Goal: Find specific page/section: Find specific page/section

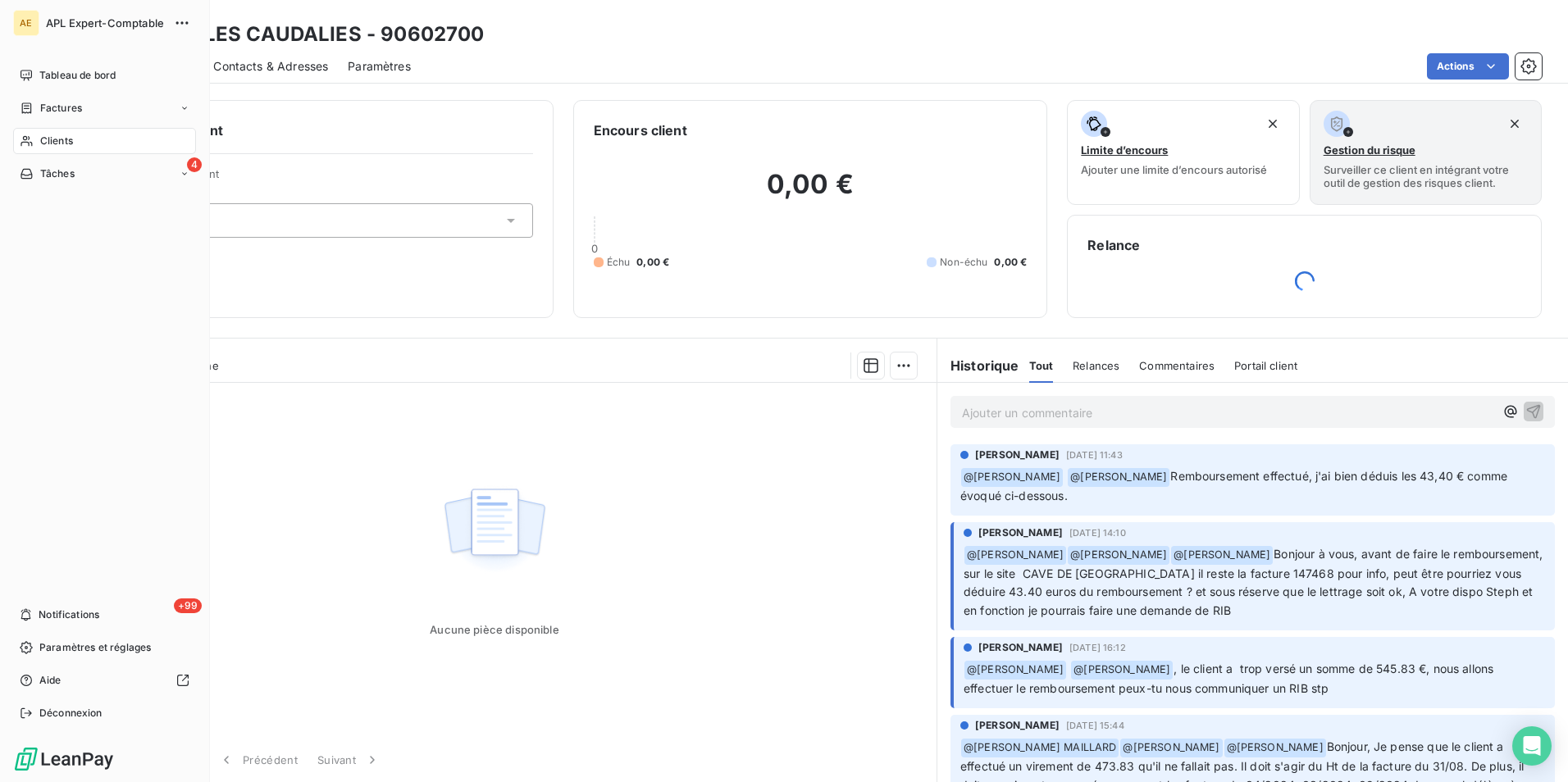
click at [74, 140] on div "Clients" at bounding box center [104, 140] width 183 height 26
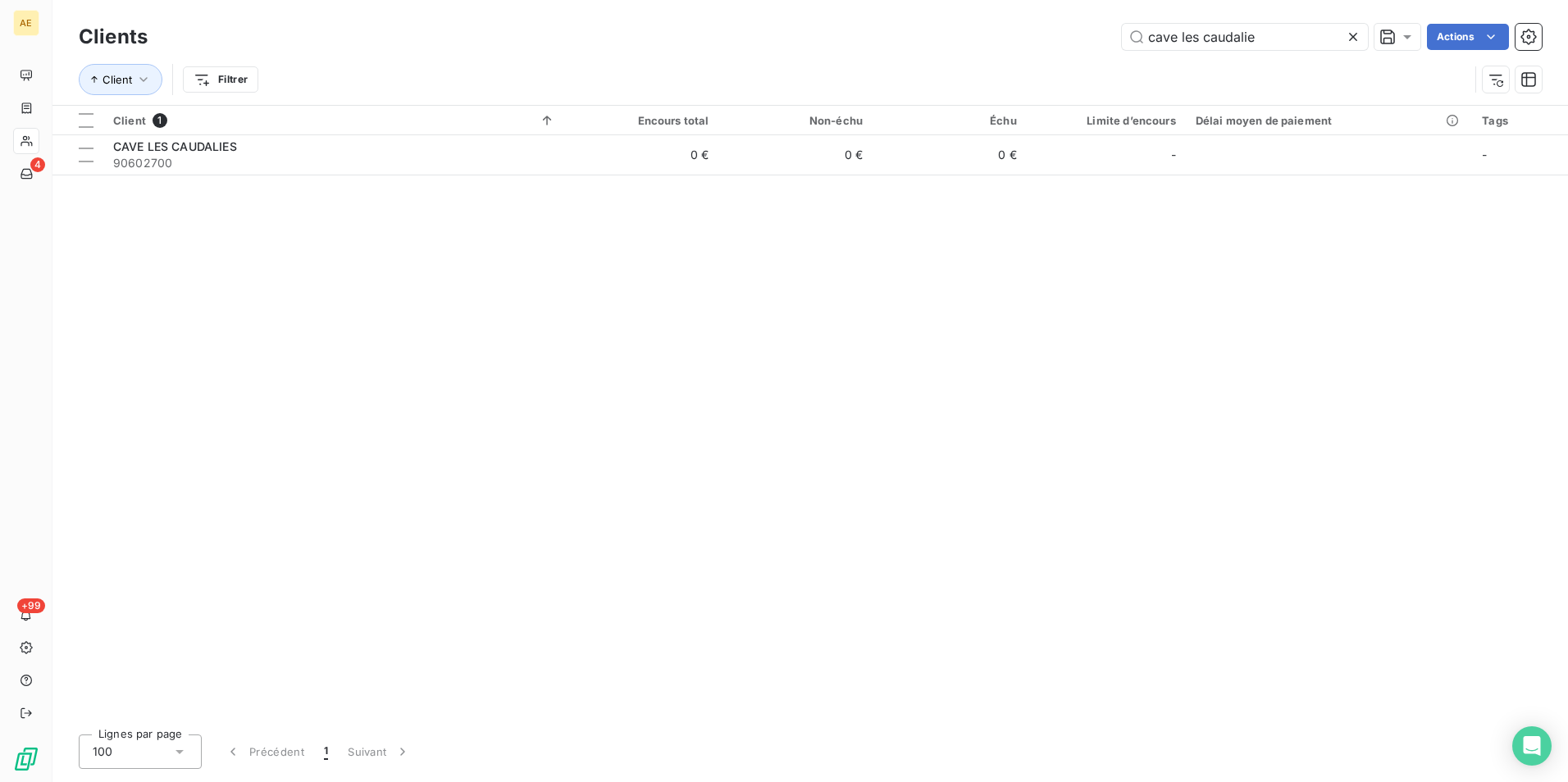
drag, startPoint x: 1267, startPoint y: 35, endPoint x: 946, endPoint y: 61, distance: 322.1
click at [946, 61] on div "Clients cave les caudalie Actions Client Filtrer" at bounding box center [810, 62] width 1463 height 85
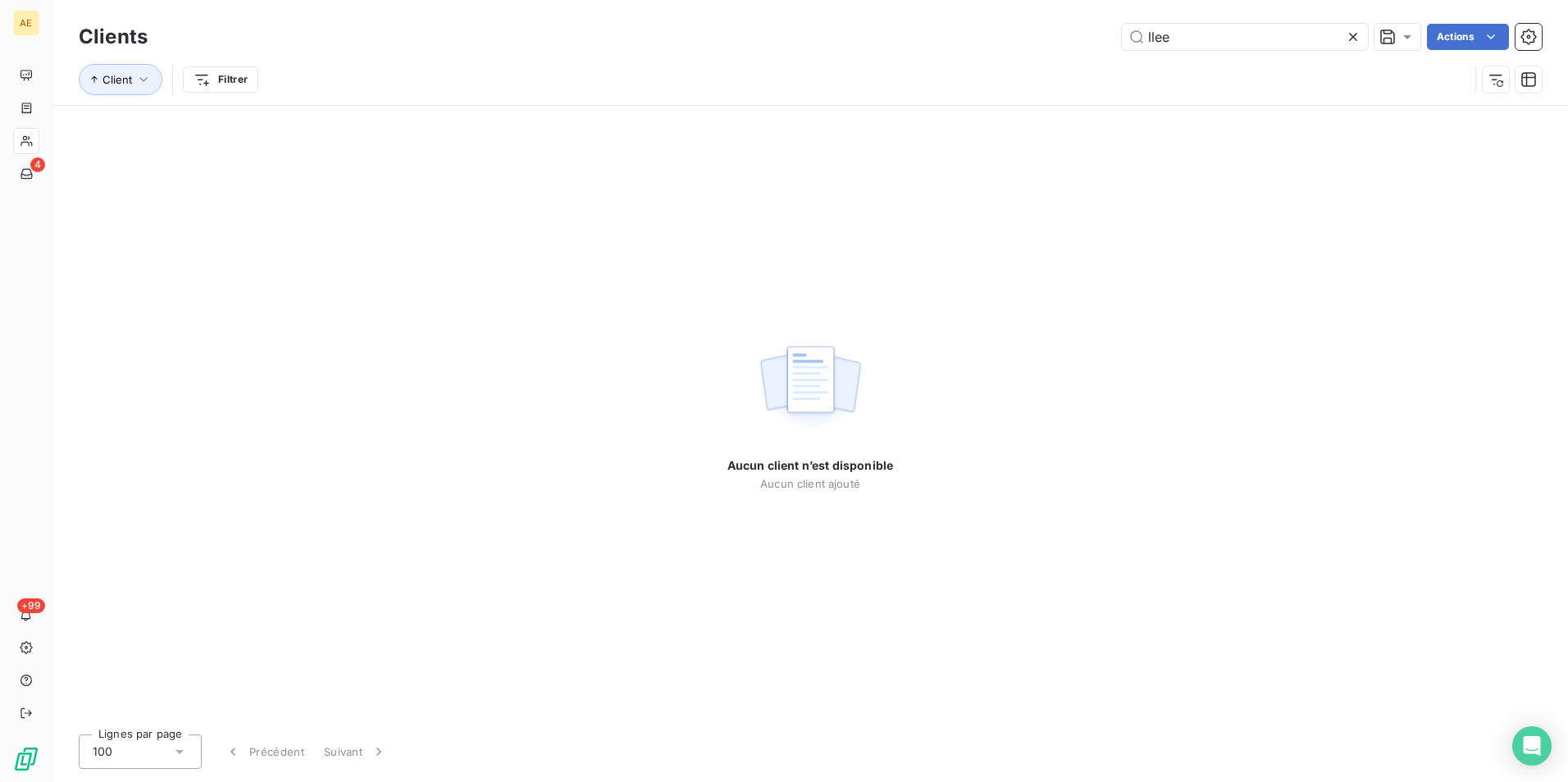
click at [1181, 55] on div "Client Filtrer" at bounding box center [810, 80] width 1463 height 51
drag, startPoint x: 1174, startPoint y: 41, endPoint x: 1107, endPoint y: 45, distance: 67.1
click at [1107, 45] on div "llee Actions" at bounding box center [855, 36] width 1374 height 26
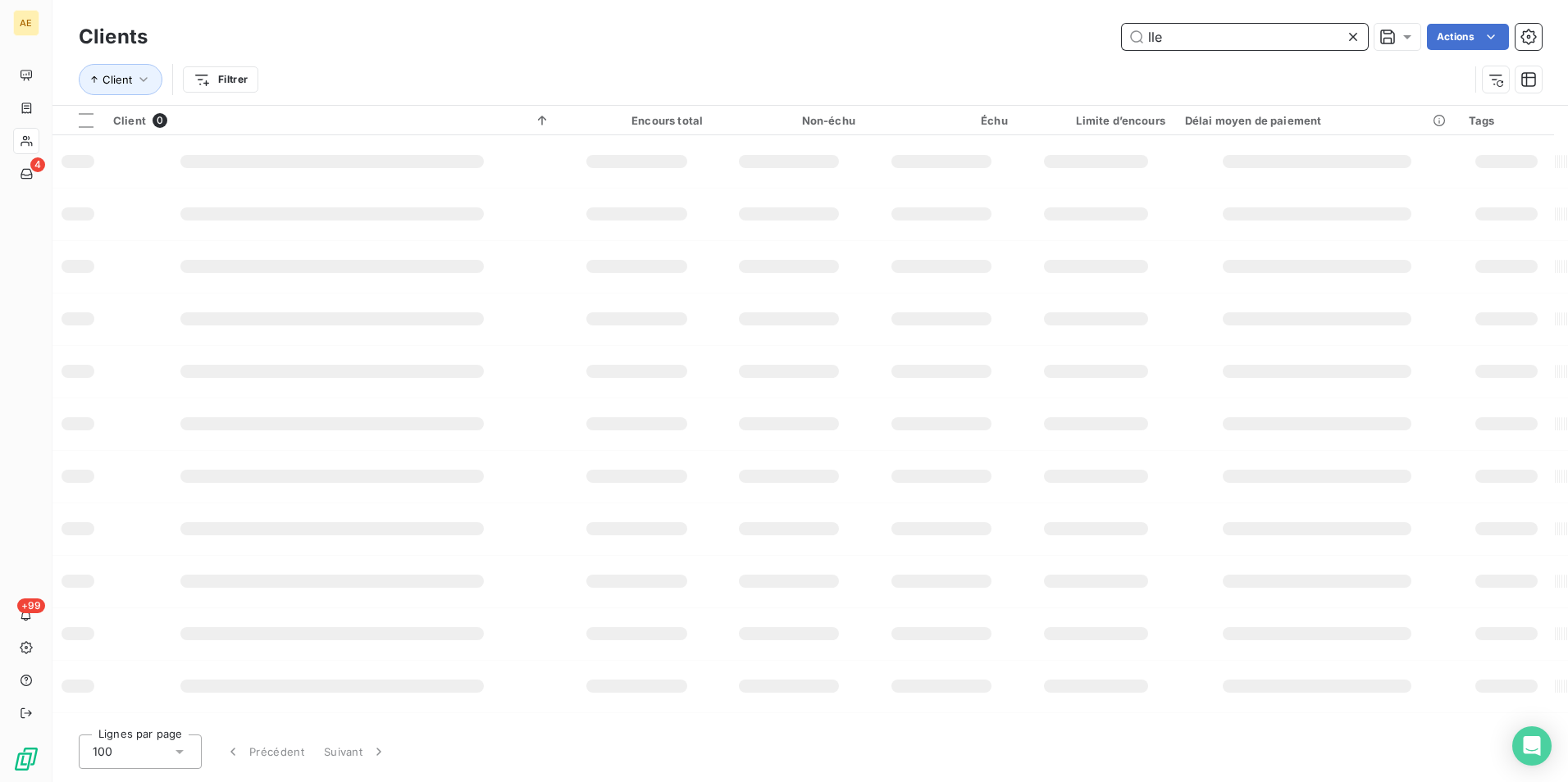
type input "lle"
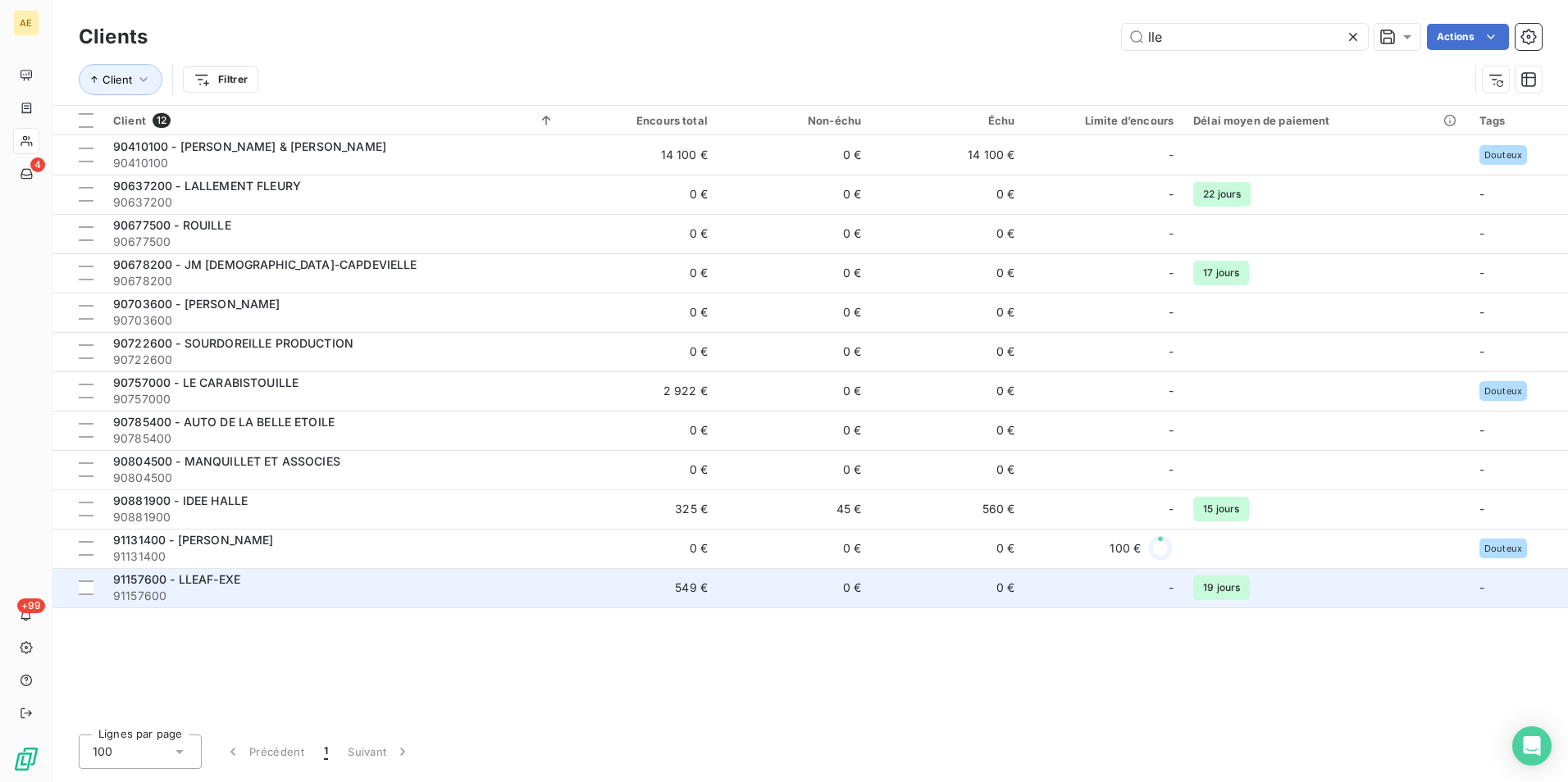
click at [221, 576] on span "91157600 - LLEAF-EXE" at bounding box center [177, 578] width 127 height 14
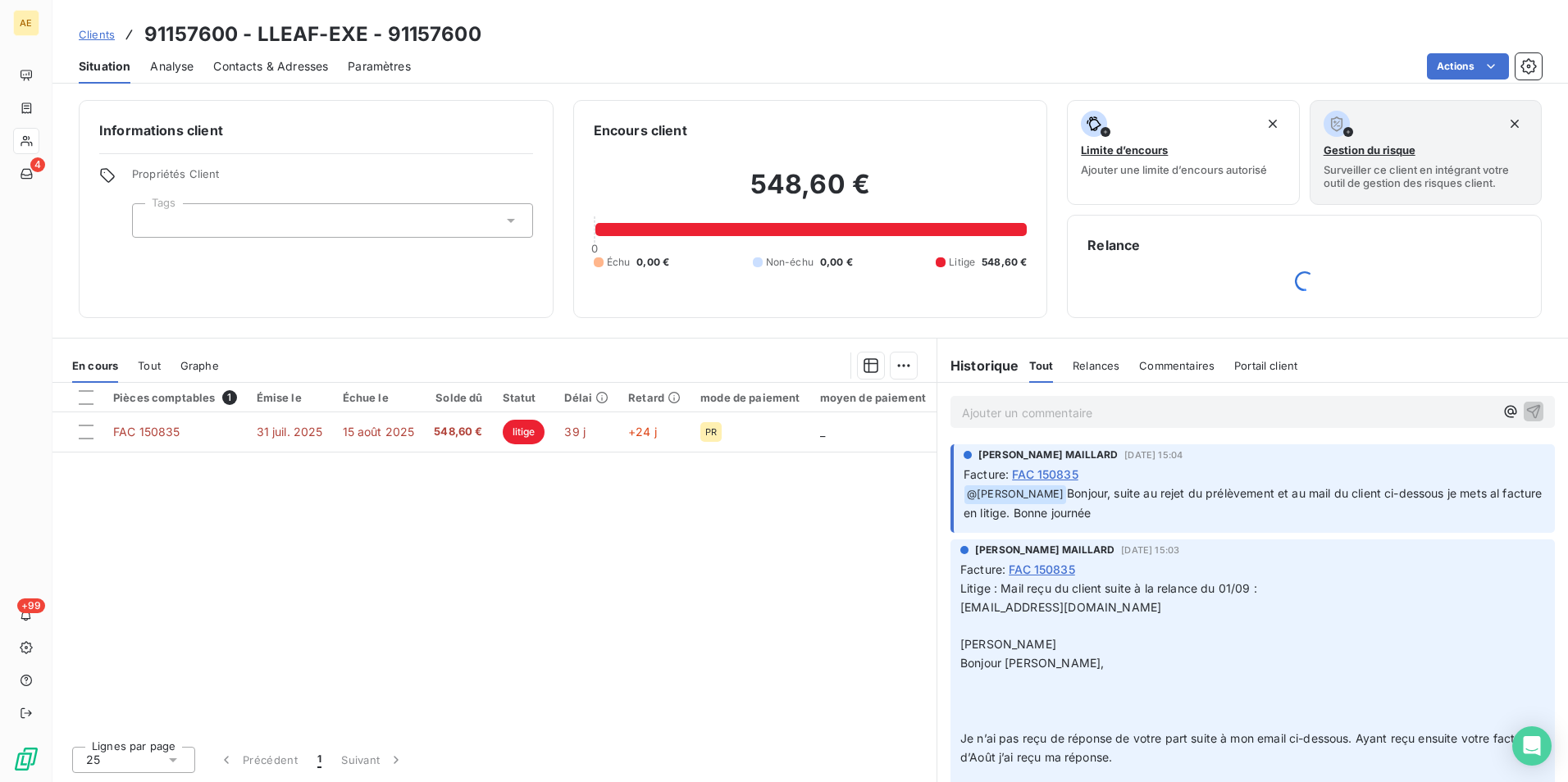
click at [159, 366] on span "Tout" at bounding box center [148, 366] width 23 height 13
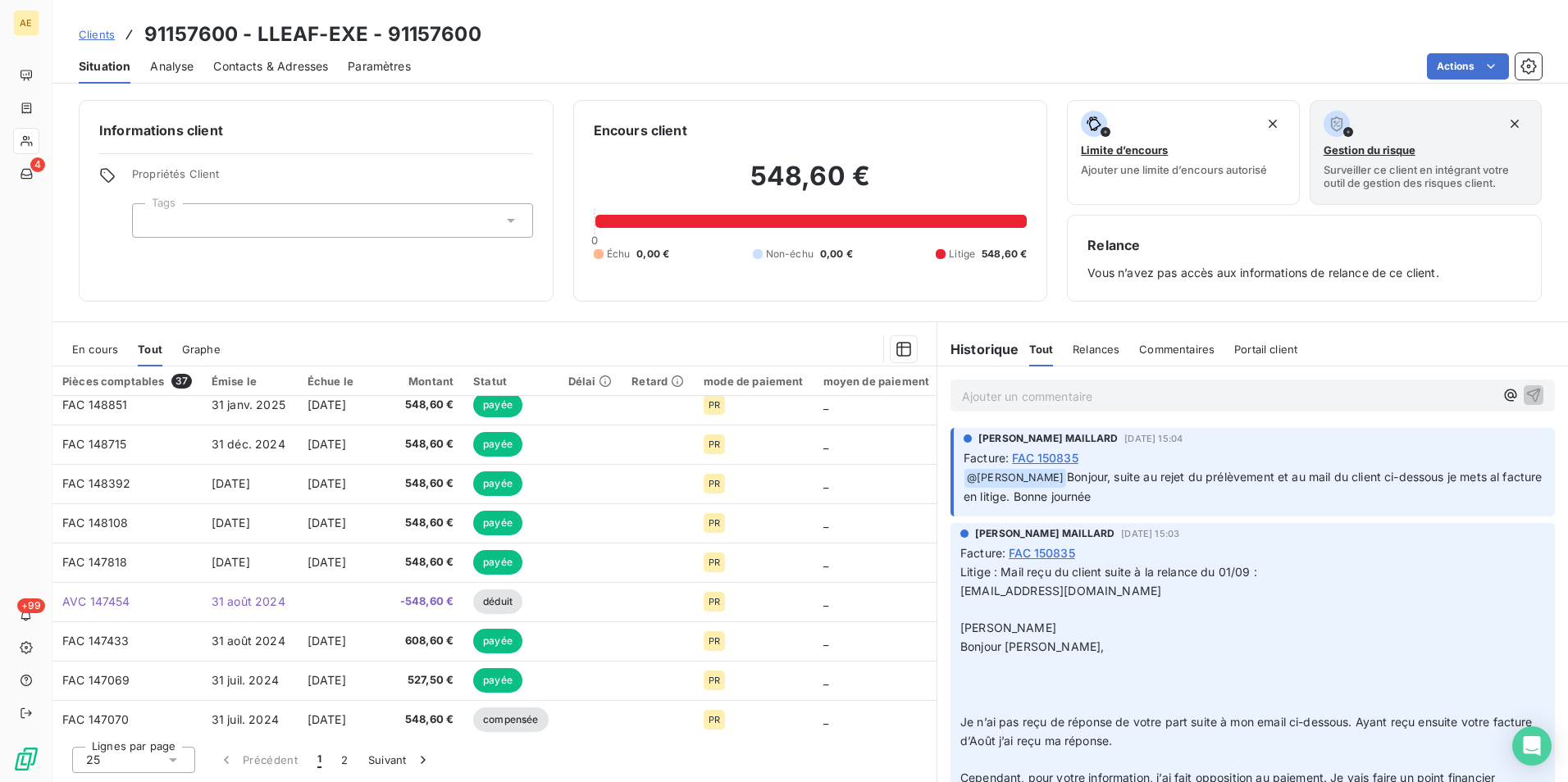
scroll to position [244, 0]
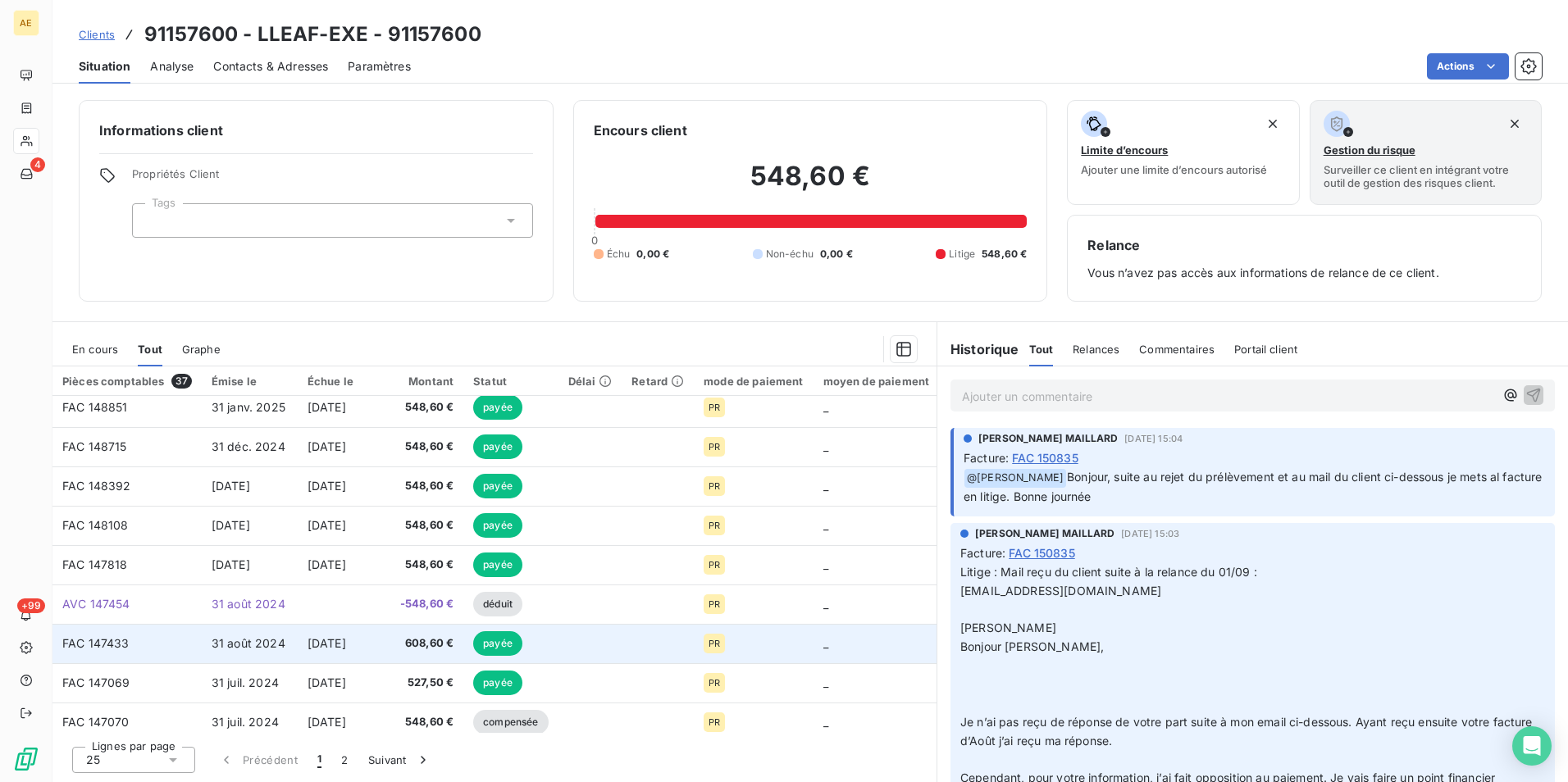
click at [224, 648] on span "31 août 2024" at bounding box center [249, 643] width 74 height 14
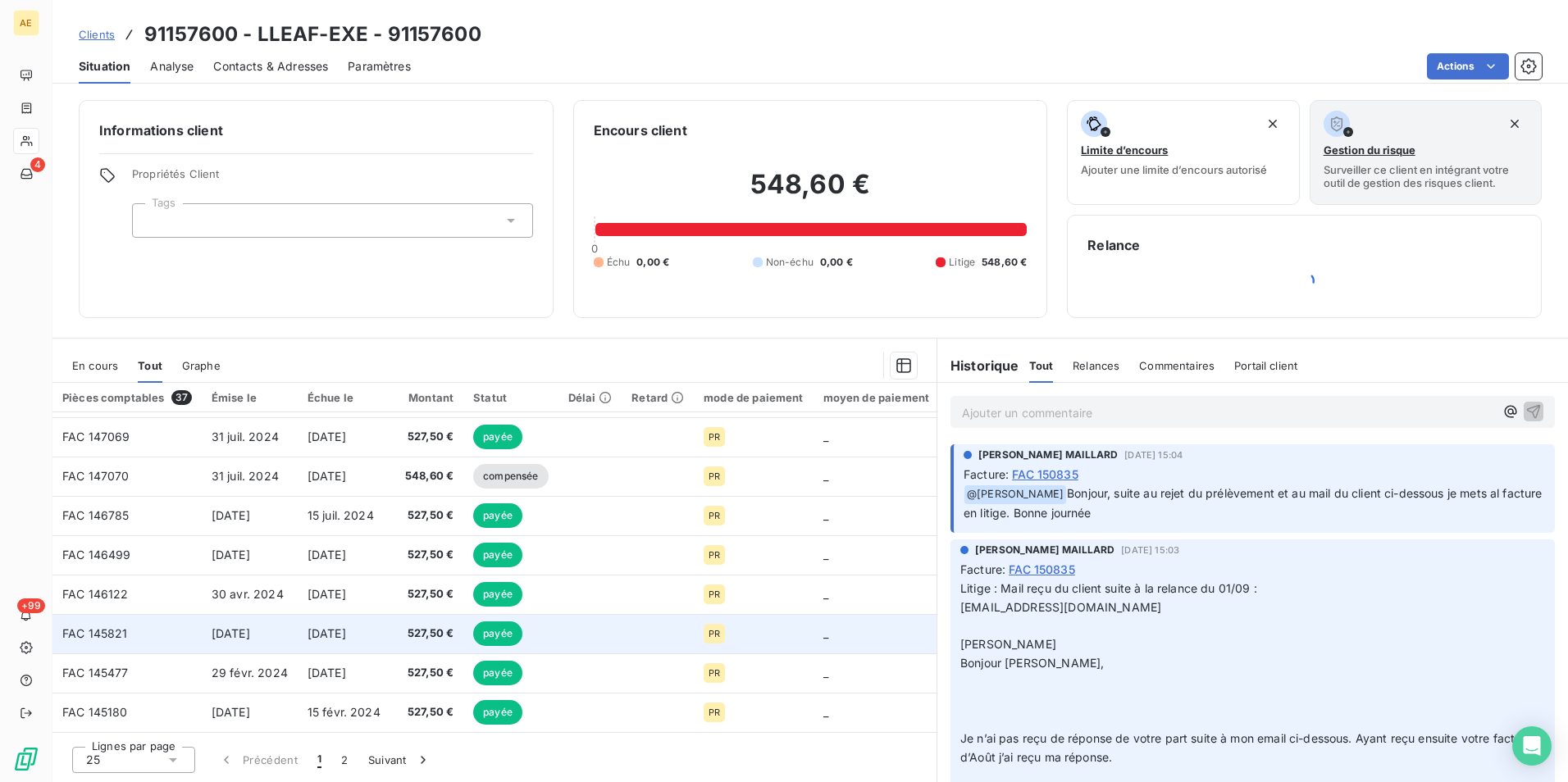
scroll to position [424, 0]
